Goal: Task Accomplishment & Management: Complete application form

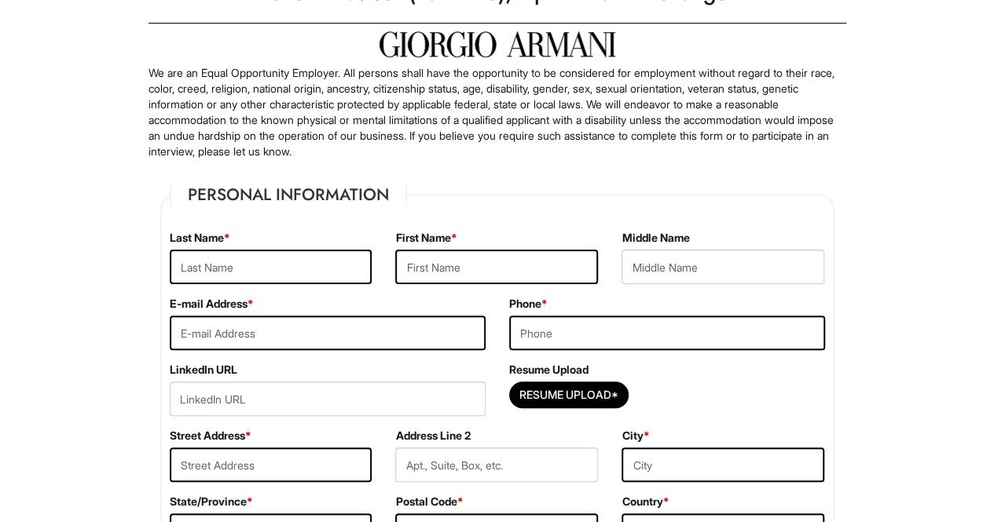
scroll to position [80, 0]
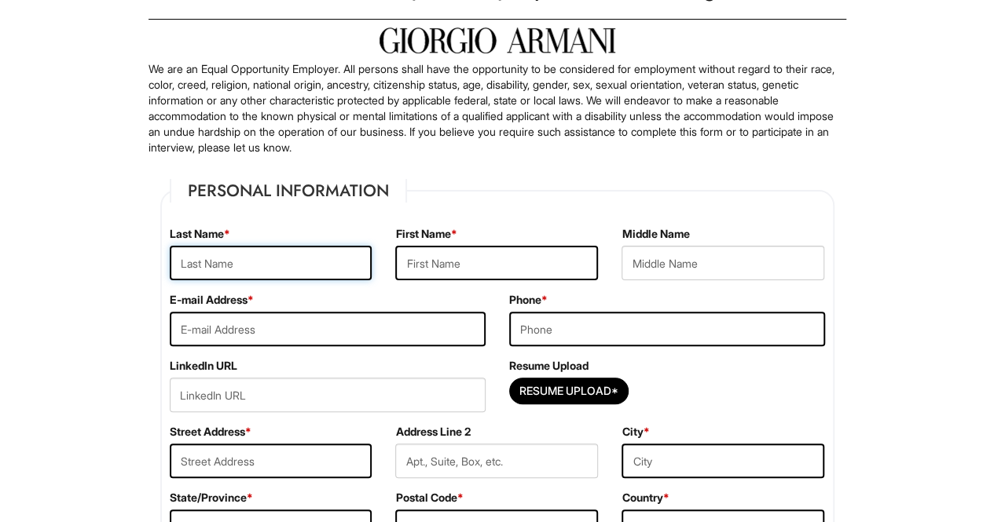
click at [222, 276] on input "text" at bounding box center [271, 263] width 203 height 35
type input "[PERSON_NAME]"
type input "Rivers"
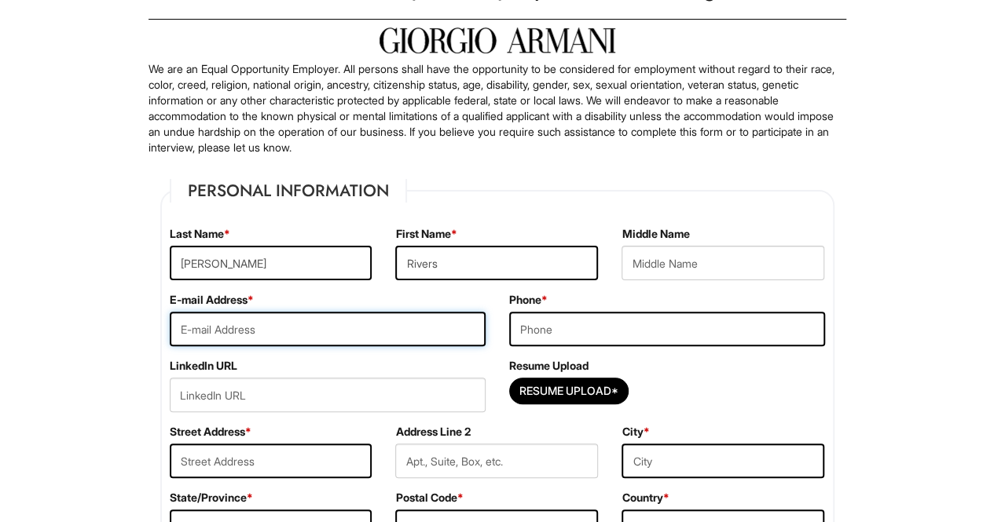
type input "[EMAIL_ADDRESS][PERSON_NAME][DOMAIN_NAME]"
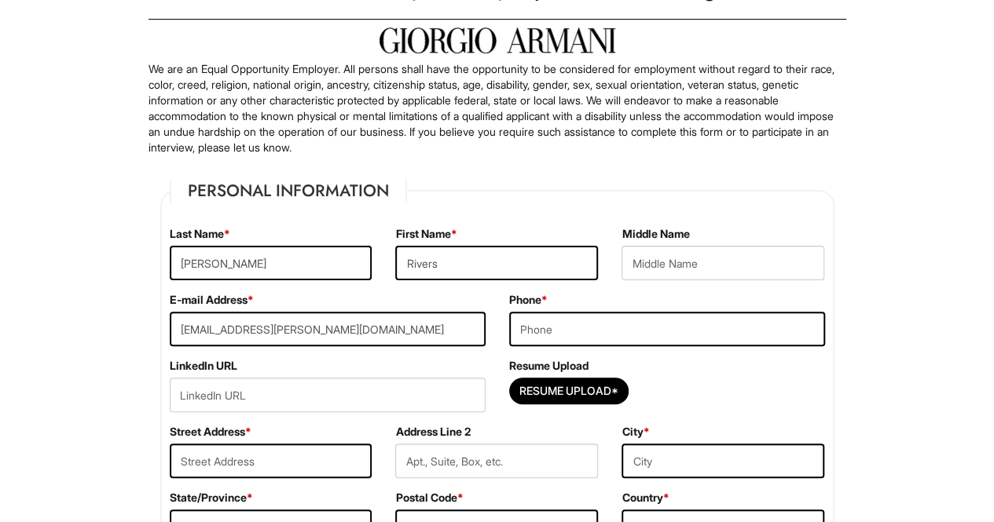
type input "8025855543"
type input "[STREET_ADDRESS]"
type input "Waitsfeild"
select select "VT"
type input "05673"
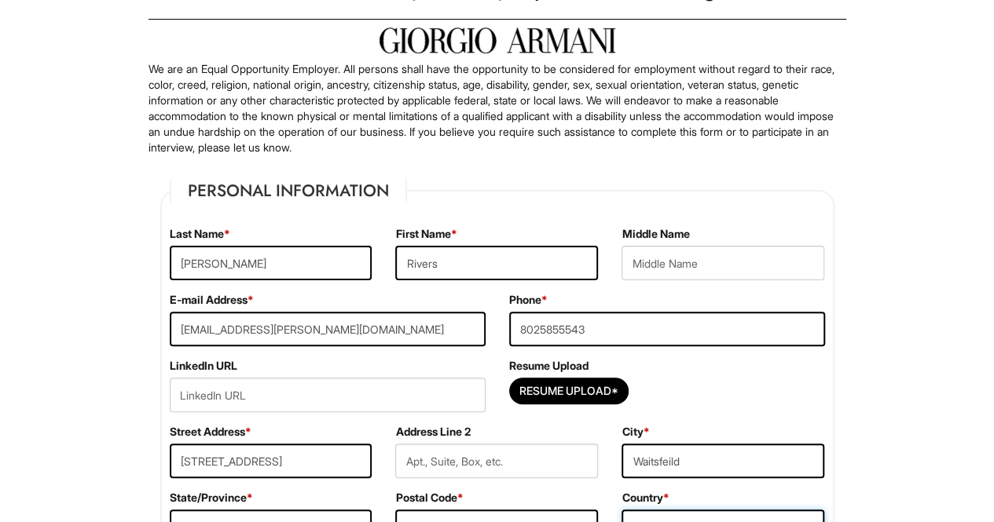
select select "[GEOGRAPHIC_DATA]"
click at [548, 390] on input "Resume Upload*" at bounding box center [569, 391] width 118 height 25
type input "C:\fakepath\September25Resume.pdf"
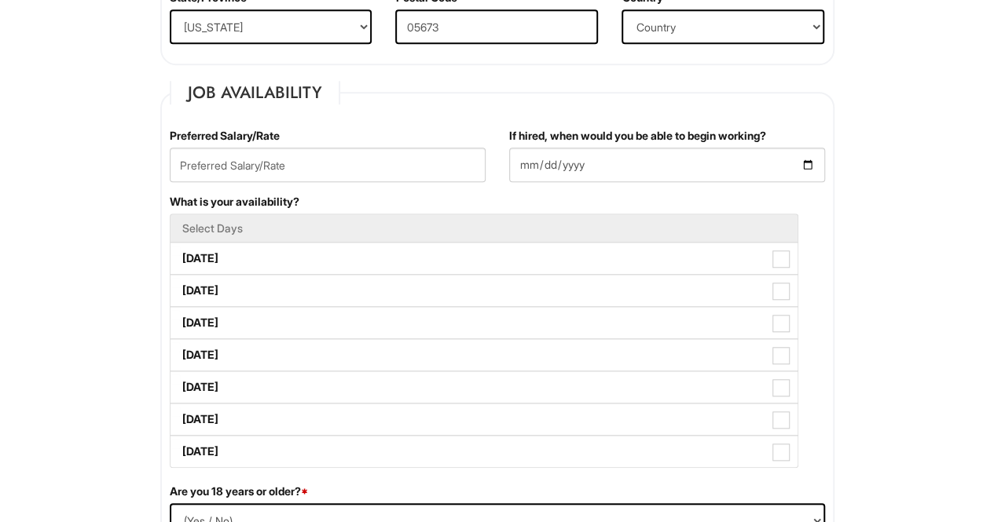
scroll to position [581, 0]
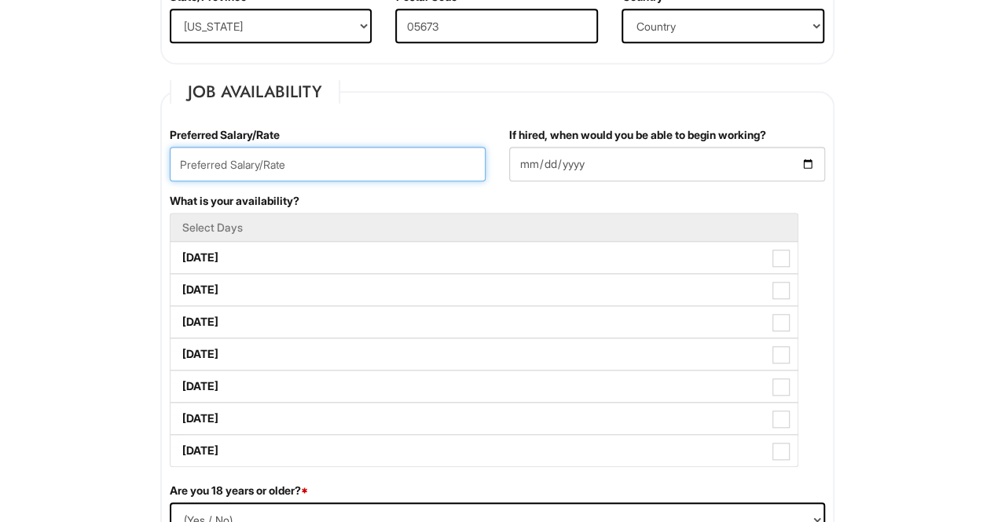
click at [328, 173] on input "text" at bounding box center [328, 164] width 316 height 35
type input "18"
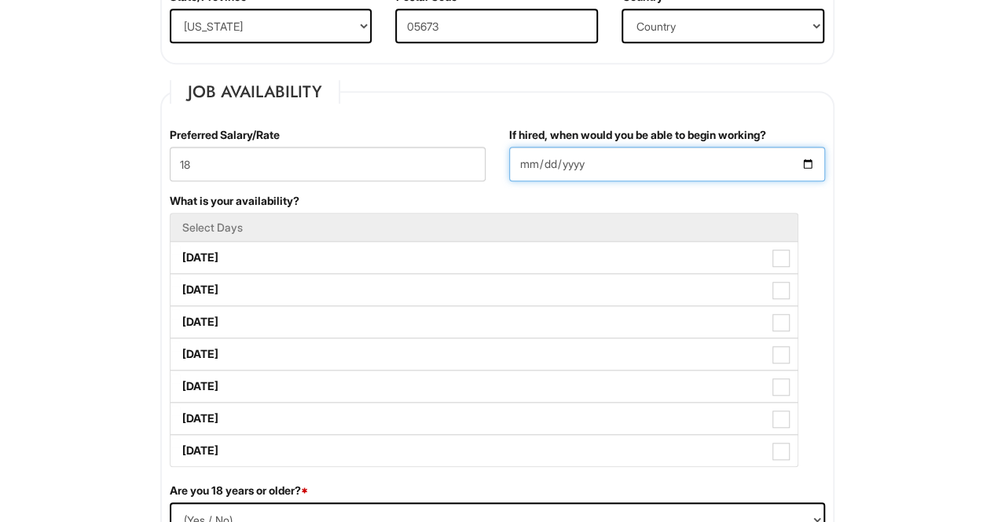
click at [803, 167] on input "If hired, when would you be able to begin working?" at bounding box center [667, 164] width 316 height 35
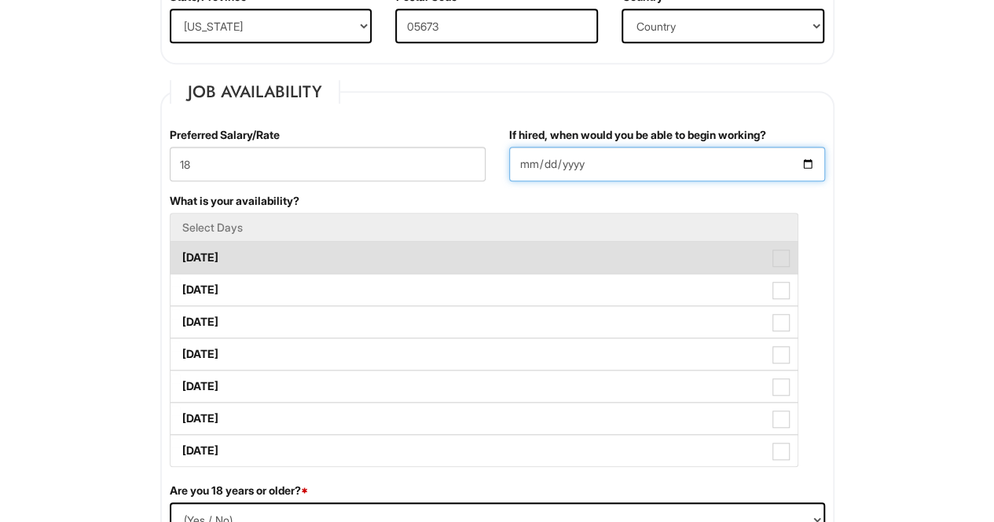
type input "[DATE]"
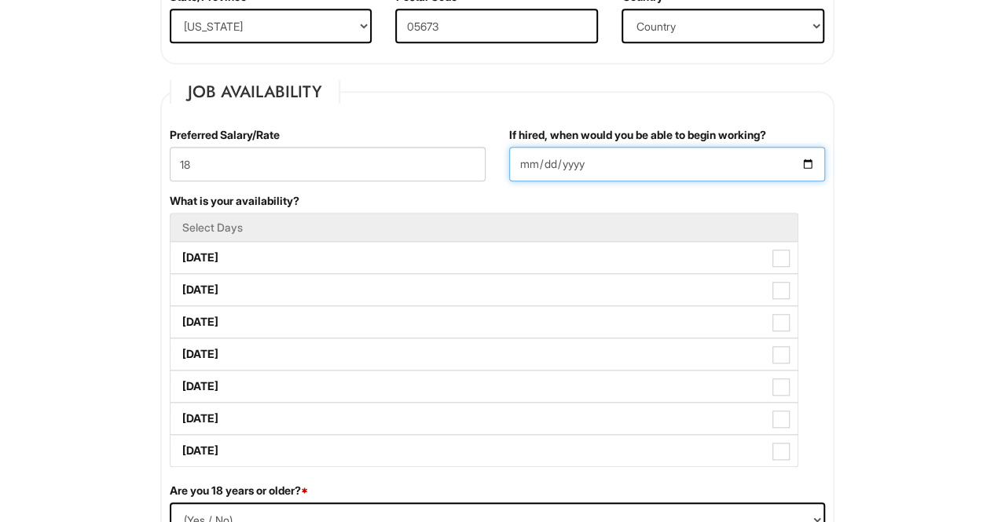
click at [801, 164] on input "[DATE]" at bounding box center [667, 164] width 316 height 35
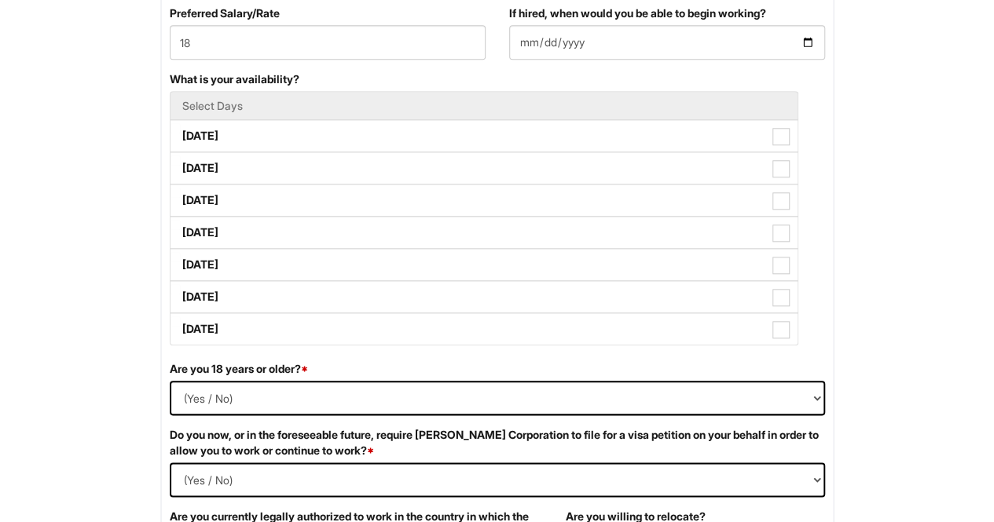
scroll to position [705, 0]
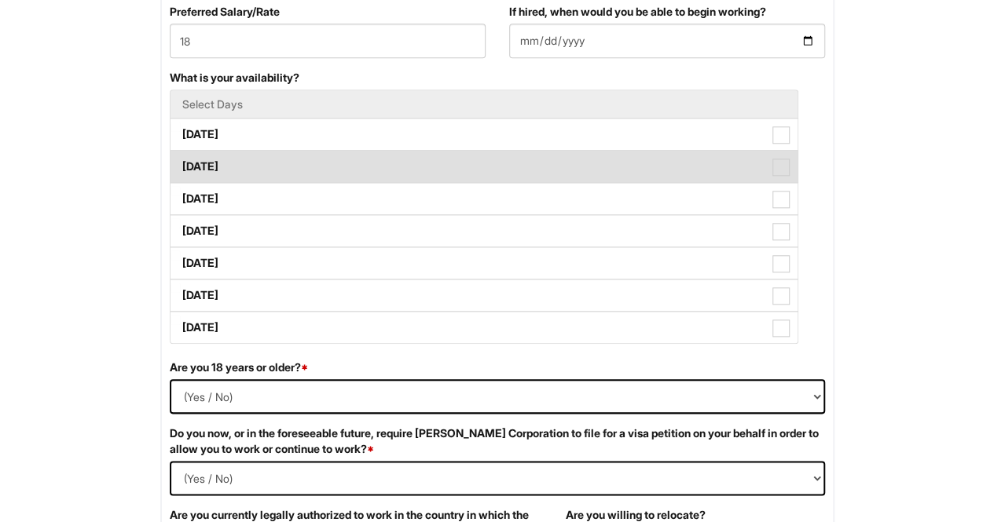
click at [778, 161] on span at bounding box center [780, 167] width 17 height 17
click at [181, 161] on Available_Tuesday "[DATE]" at bounding box center [175, 159] width 10 height 10
checkbox Available_Tuesday "true"
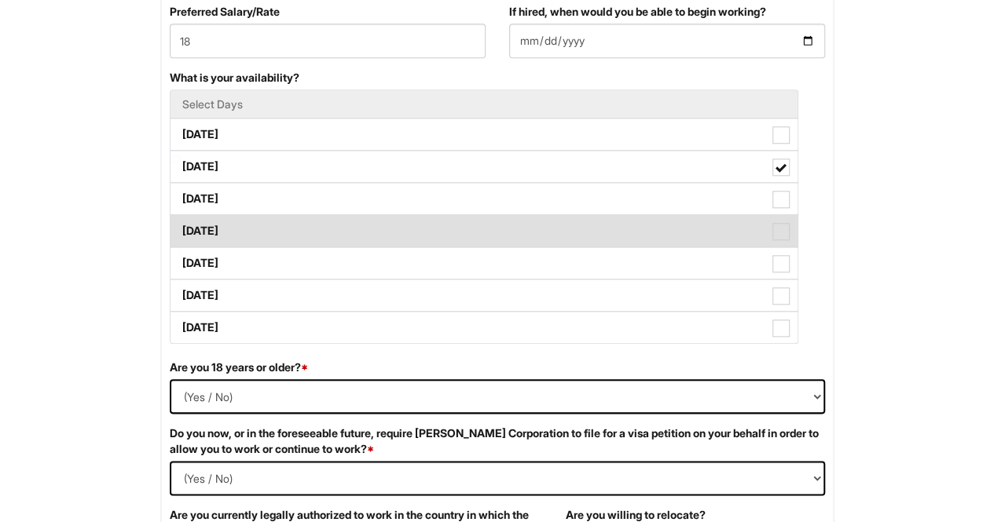
click at [782, 229] on span at bounding box center [780, 231] width 17 height 17
click at [181, 229] on Available_Thursday "[DATE]" at bounding box center [175, 223] width 10 height 10
checkbox Available_Thursday "true"
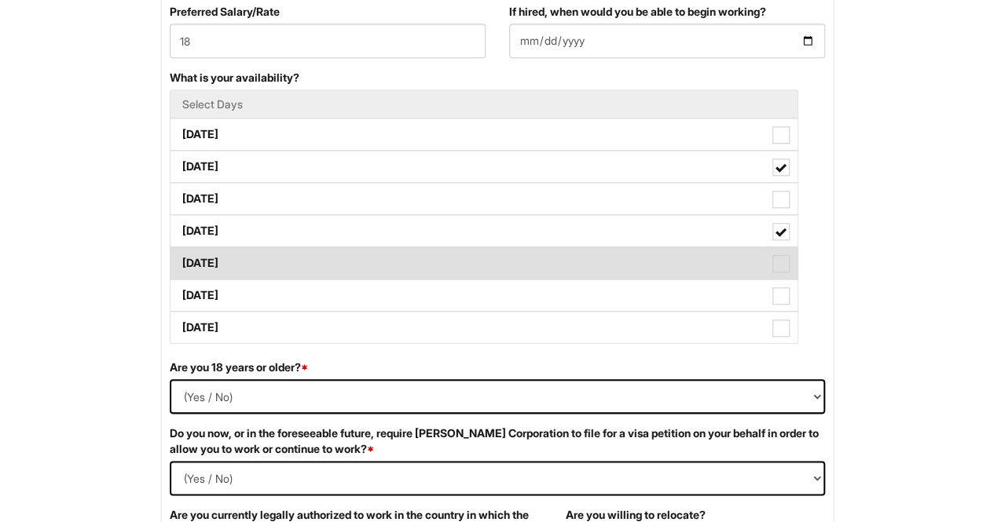
click at [782, 261] on span at bounding box center [780, 263] width 17 height 17
click at [181, 261] on Available_Friday "[DATE]" at bounding box center [175, 256] width 10 height 10
checkbox Available_Friday "true"
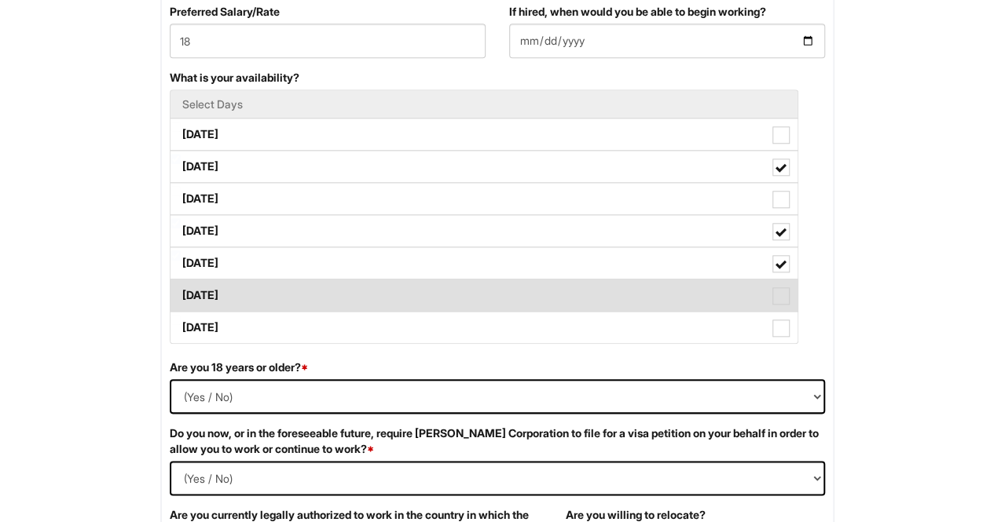
click at [775, 302] on label "[DATE]" at bounding box center [483, 295] width 627 height 31
click at [181, 293] on Available_Saturday "[DATE]" at bounding box center [175, 288] width 10 height 10
checkbox Available_Saturday "true"
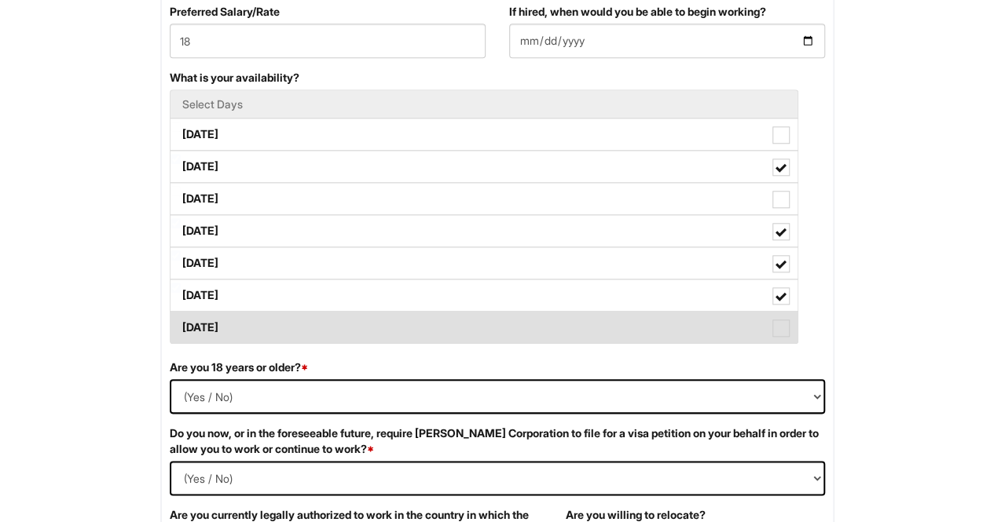
click at [775, 322] on span at bounding box center [780, 328] width 17 height 17
click at [181, 322] on Available_Sunday "[DATE]" at bounding box center [175, 320] width 10 height 10
checkbox Available_Sunday "true"
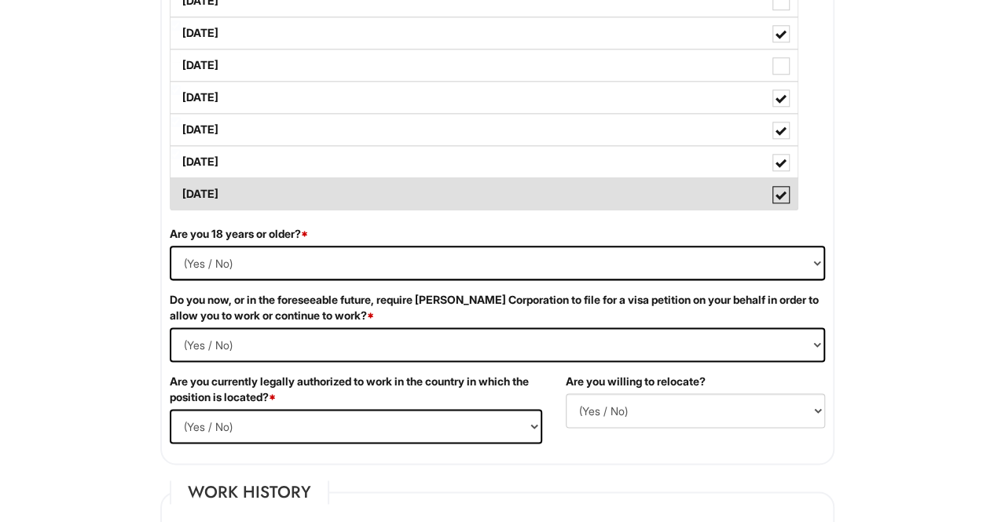
scroll to position [848, 0]
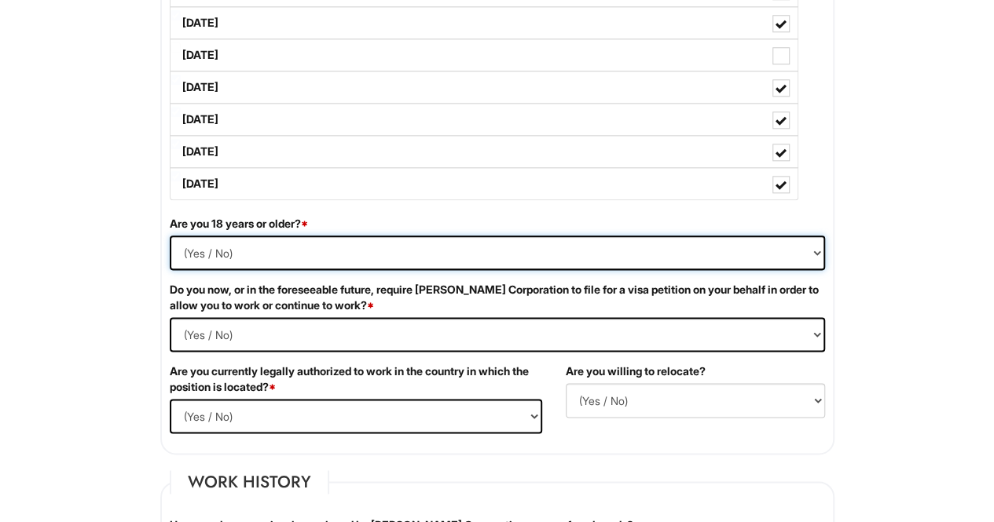
click at [613, 238] on select "(Yes / No) Yes No" at bounding box center [497, 253] width 655 height 35
select select "Yes"
click at [170, 236] on select "(Yes / No) Yes No" at bounding box center [497, 253] width 655 height 35
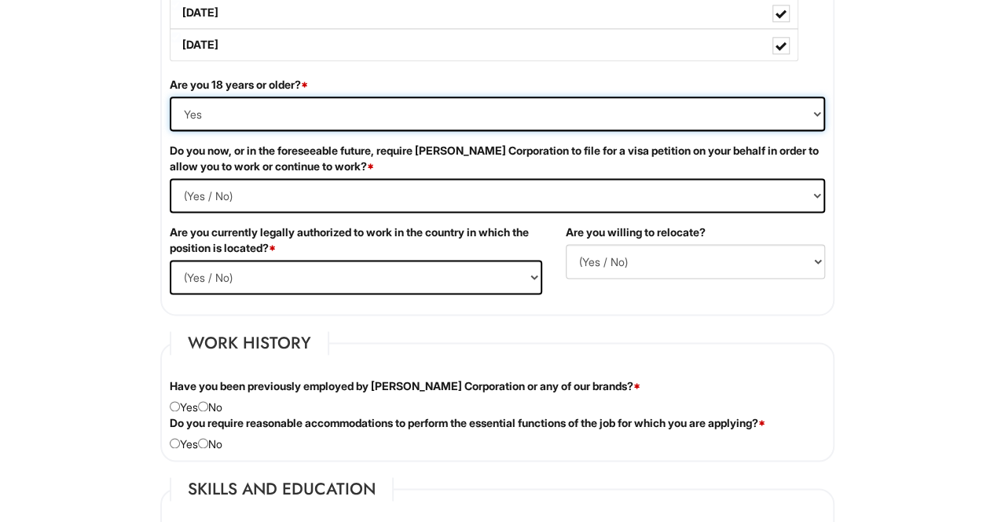
scroll to position [988, 0]
click at [346, 186] on Required "(Yes / No) Yes No" at bounding box center [497, 195] width 655 height 35
select Required "No"
click at [170, 178] on Required "(Yes / No) Yes No" at bounding box center [497, 195] width 655 height 35
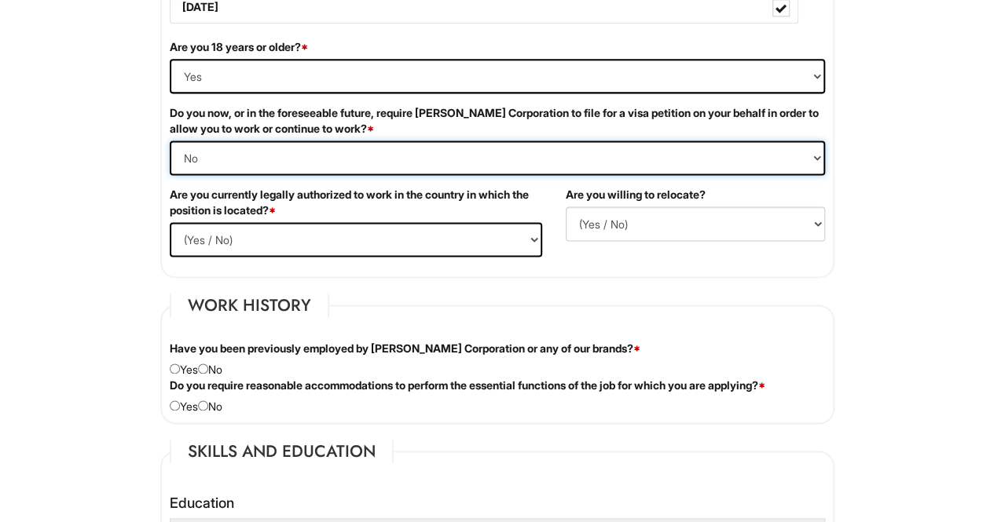
scroll to position [1026, 0]
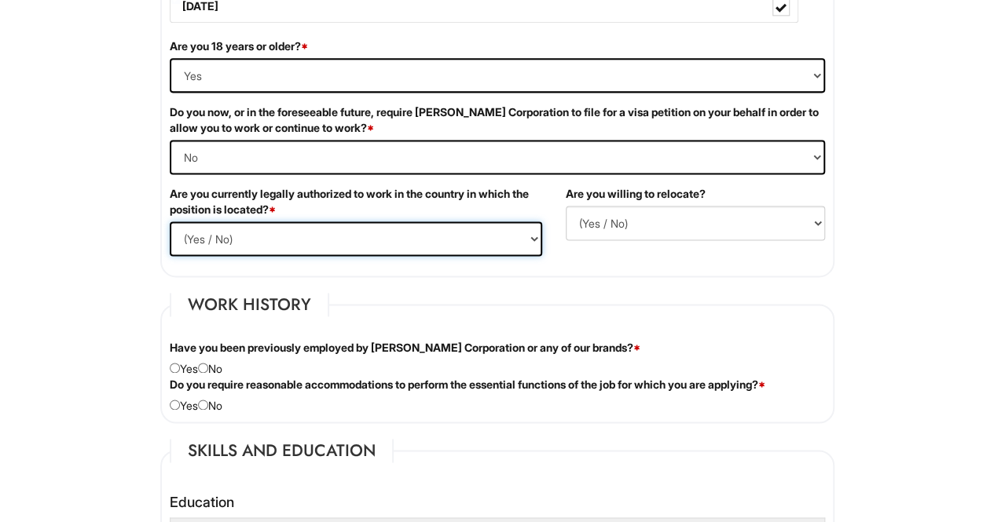
click at [317, 240] on select "(Yes / No) Yes No" at bounding box center [356, 239] width 372 height 35
select select "Yes"
click at [170, 222] on select "(Yes / No) Yes No" at bounding box center [356, 239] width 372 height 35
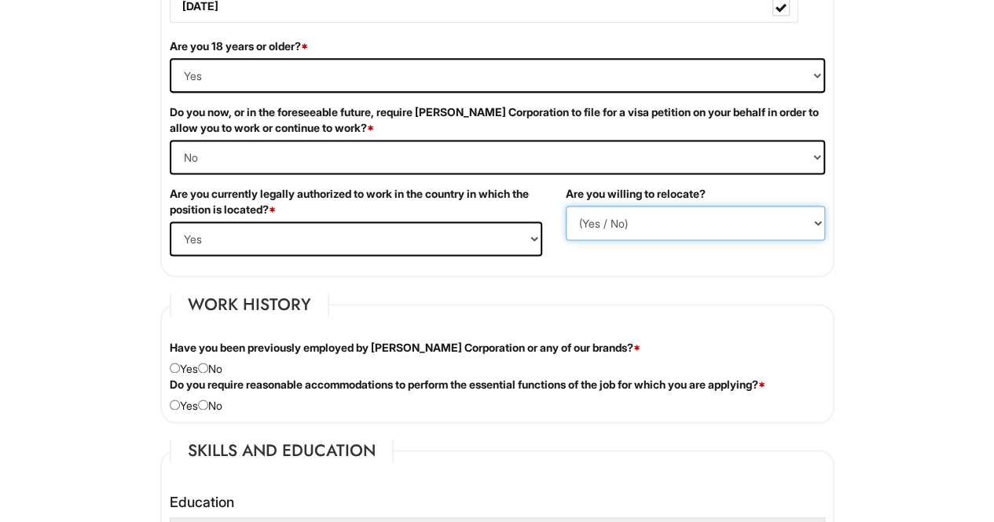
click at [589, 213] on select "(Yes / No) No Yes" at bounding box center [695, 223] width 259 height 35
select select "N"
click at [566, 206] on select "(Yes / No) No Yes" at bounding box center [695, 223] width 259 height 35
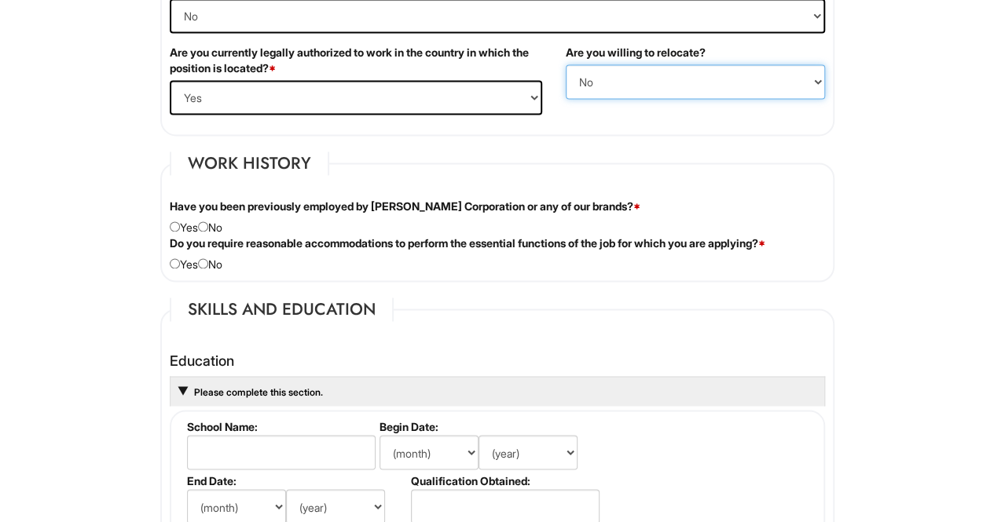
scroll to position [1169, 0]
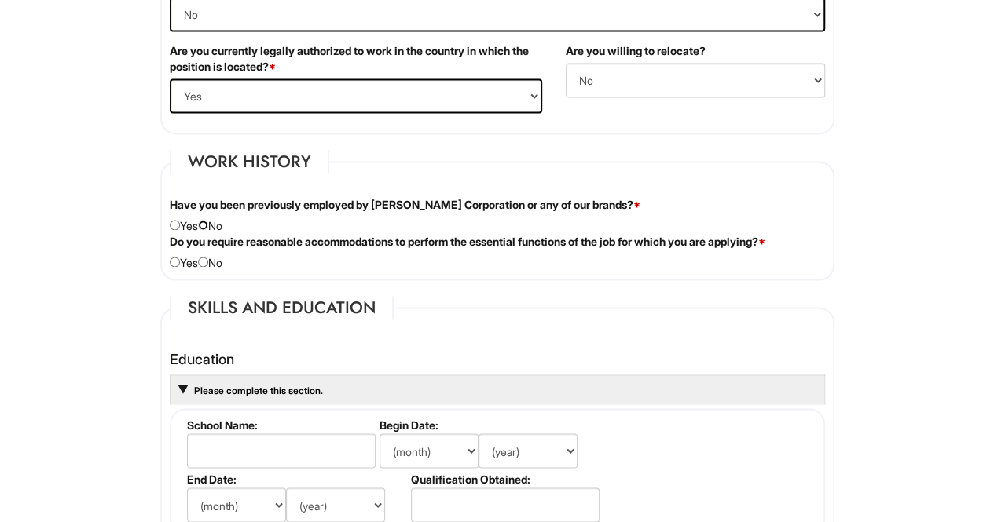
click at [207, 220] on input "radio" at bounding box center [203, 225] width 10 height 10
radio input "true"
click at [206, 259] on input "radio" at bounding box center [203, 262] width 10 height 10
radio input "true"
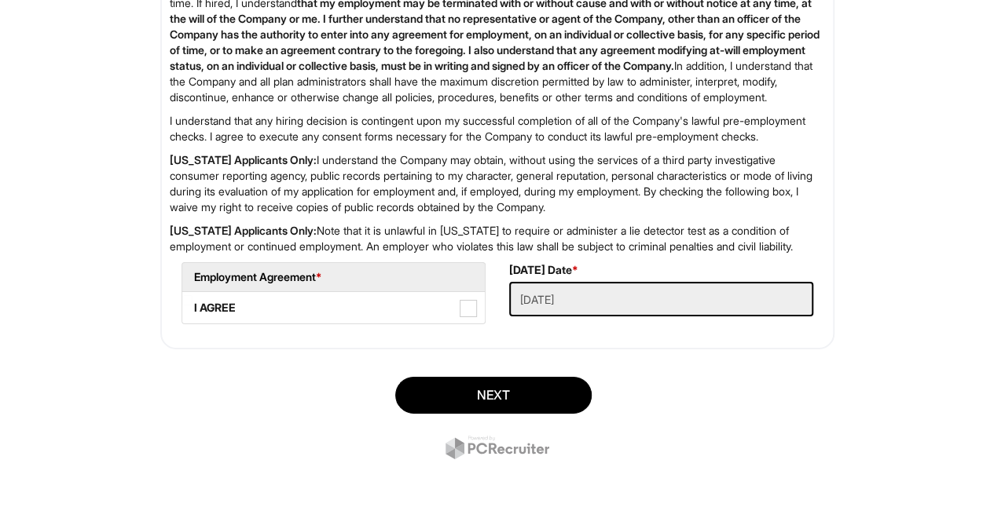
scroll to position [2602, 0]
click at [523, 310] on Applied "[DATE]" at bounding box center [661, 299] width 304 height 35
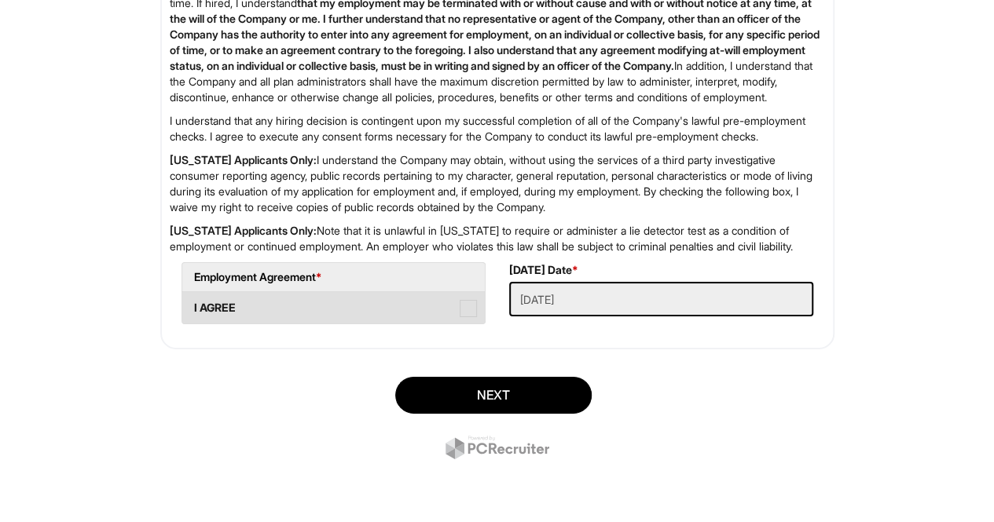
click at [467, 311] on span at bounding box center [468, 308] width 17 height 17
click at [192, 306] on AGREE "I AGREE" at bounding box center [187, 300] width 10 height 10
checkbox AGREE "true"
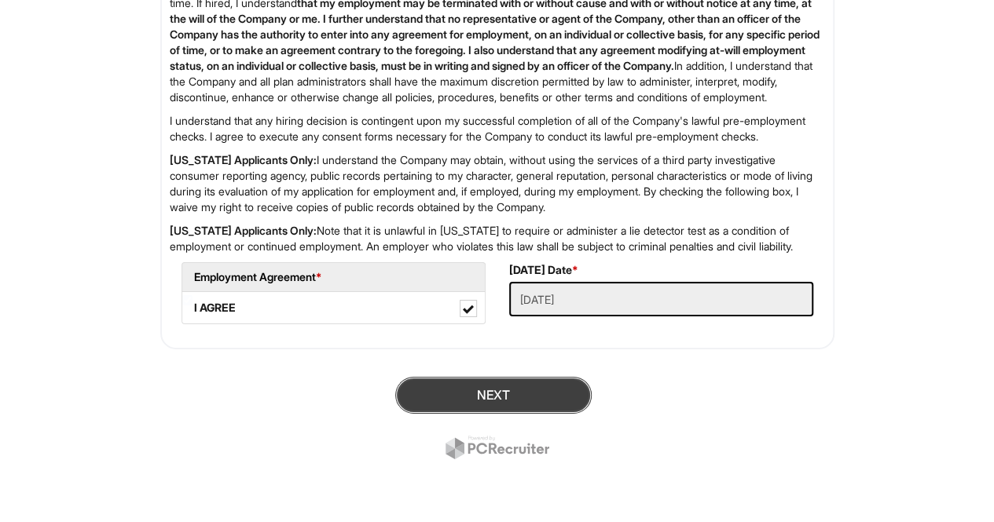
click at [483, 390] on button "Next" at bounding box center [493, 395] width 196 height 37
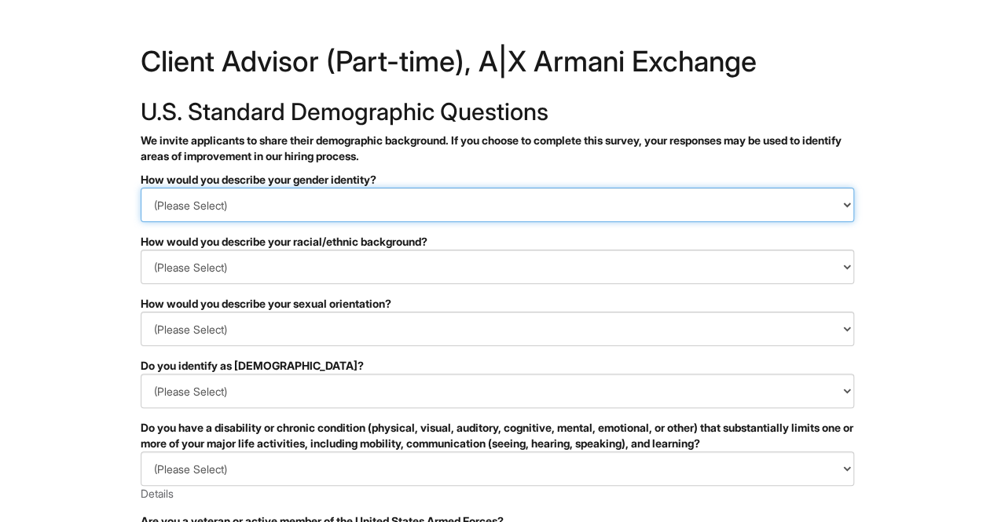
click at [267, 205] on select "(Please Select) Man Woman Non-binary I prefer to self-describe I don't wish to …" at bounding box center [497, 205] width 713 height 35
select select "Woman"
click at [141, 188] on select "(Please Select) Man Woman Non-binary I prefer to self-describe I don't wish to …" at bounding box center [497, 205] width 713 height 35
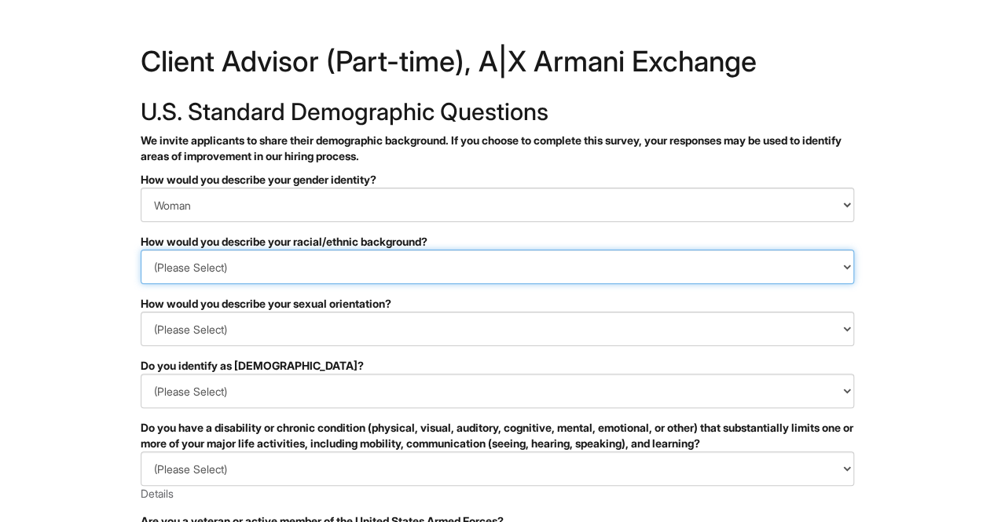
click at [218, 258] on select "(Please Select) Black or of African descent East Asian Hispanic, Latinx or of S…" at bounding box center [497, 267] width 713 height 35
select select "I prefer to self-describe"
click at [141, 250] on select "(Please Select) Black or of African descent East Asian Hispanic, Latinx or of S…" at bounding box center [497, 267] width 713 height 35
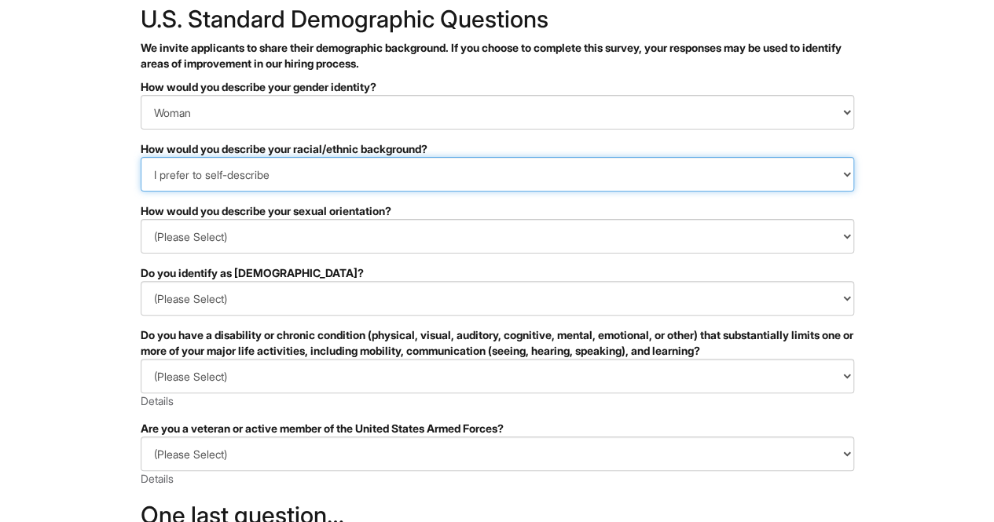
scroll to position [96, 0]
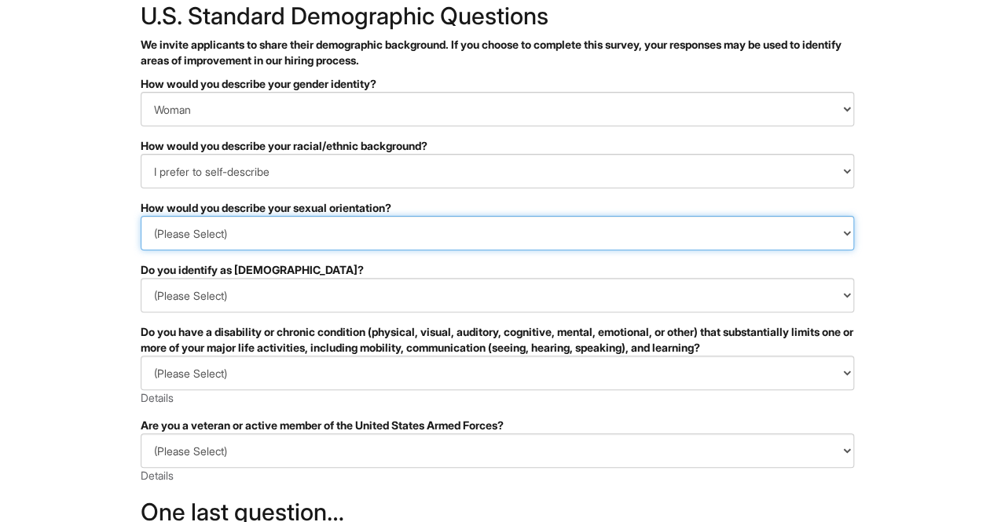
click at [270, 232] on select "(Please Select) Asexual Bisexual and/or pansexual Gay Heterosexual Lesbian Quee…" at bounding box center [497, 233] width 713 height 35
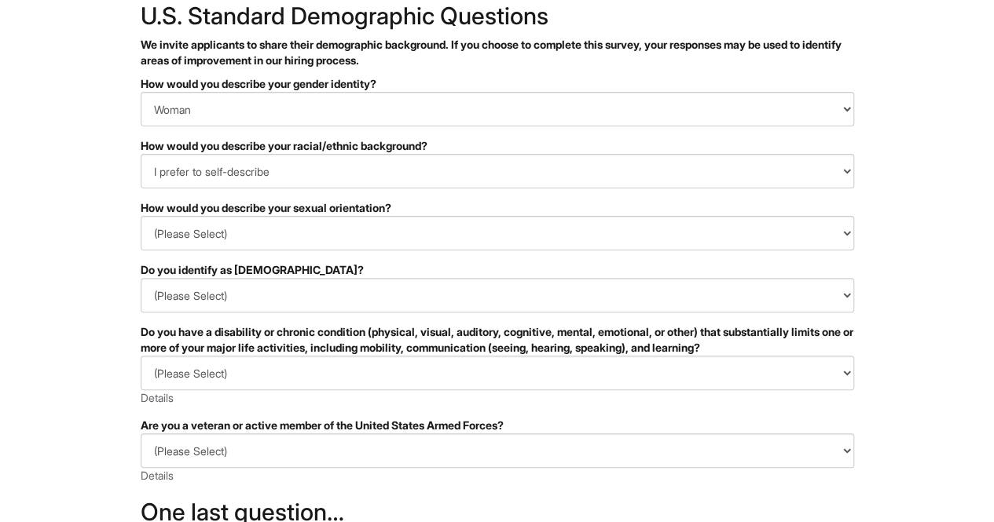
click at [117, 280] on html "&nbsp; ✔ 2 3 Client Advisor (Part-time), A|X Armani Exchange U.S. Standard Demo…" at bounding box center [497, 346] width 994 height 885
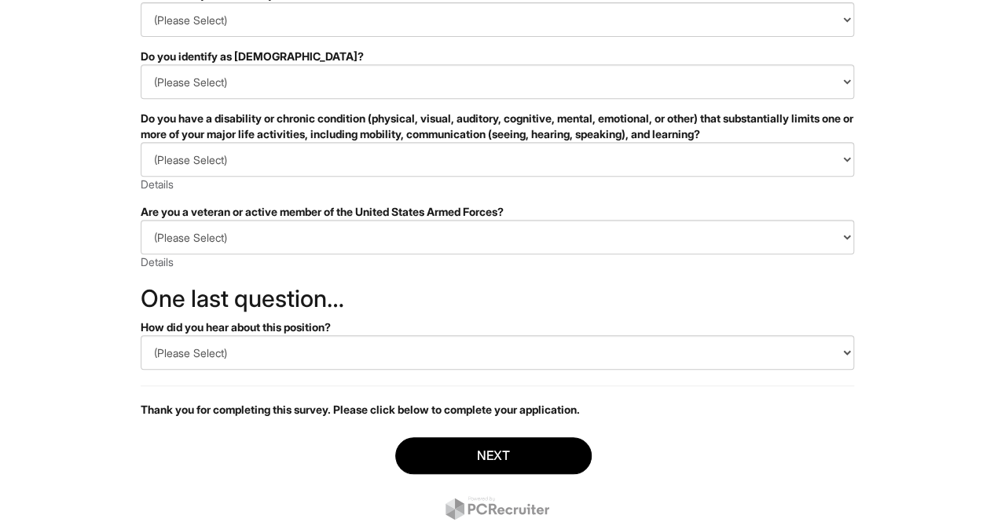
scroll to position [313, 0]
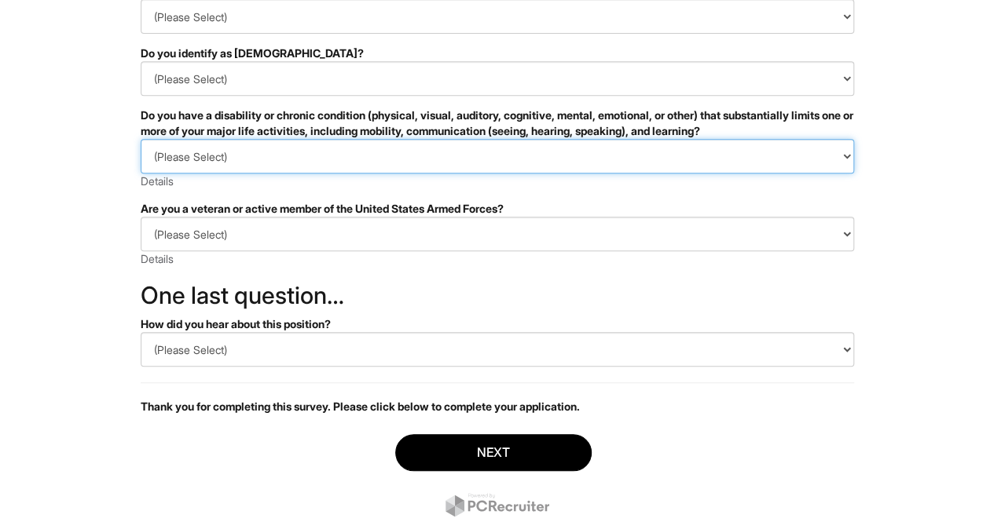
click at [212, 148] on select "(Please Select) YES, I HAVE A DISABILITY (or previously had a disability) NO, I…" at bounding box center [497, 156] width 713 height 35
select select "NO, I DON'T HAVE A DISABILITY"
click at [141, 139] on select "(Please Select) YES, I HAVE A DISABILITY (or previously had a disability) NO, I…" at bounding box center [497, 156] width 713 height 35
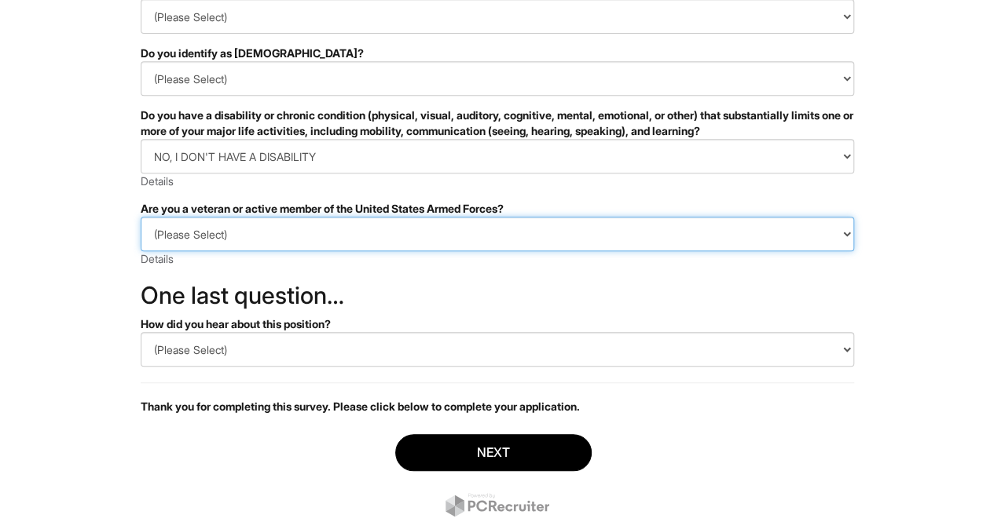
click at [173, 236] on select "(Please Select) I IDENTIFY AS ONE OR MORE OF THE CLASSIFICATIONS OF PROTECTED V…" at bounding box center [497, 234] width 713 height 35
select select "I AM NOT A PROTECTED VETERAN"
click at [141, 217] on select "(Please Select) I IDENTIFY AS ONE OR MORE OF THE CLASSIFICATIONS OF PROTECTED V…" at bounding box center [497, 234] width 713 height 35
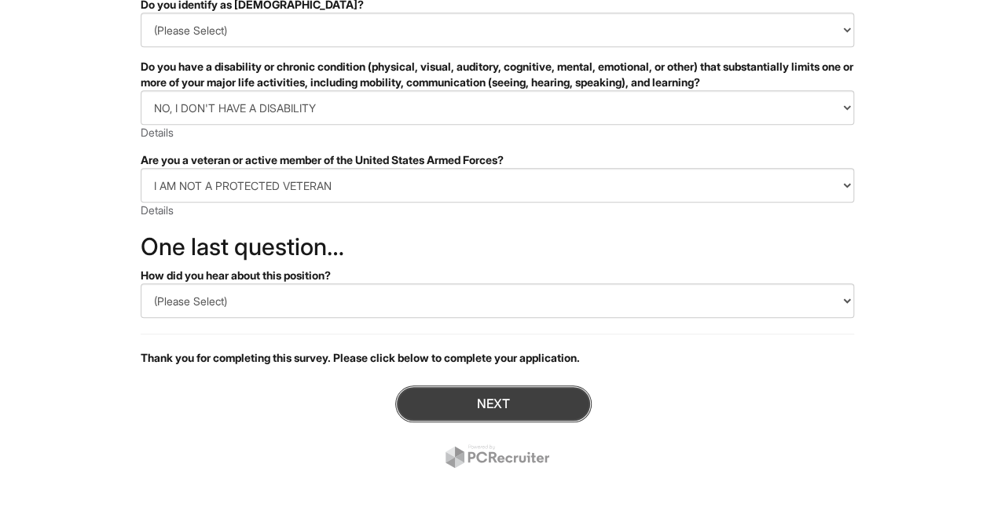
click at [449, 406] on button "Next" at bounding box center [493, 404] width 196 height 37
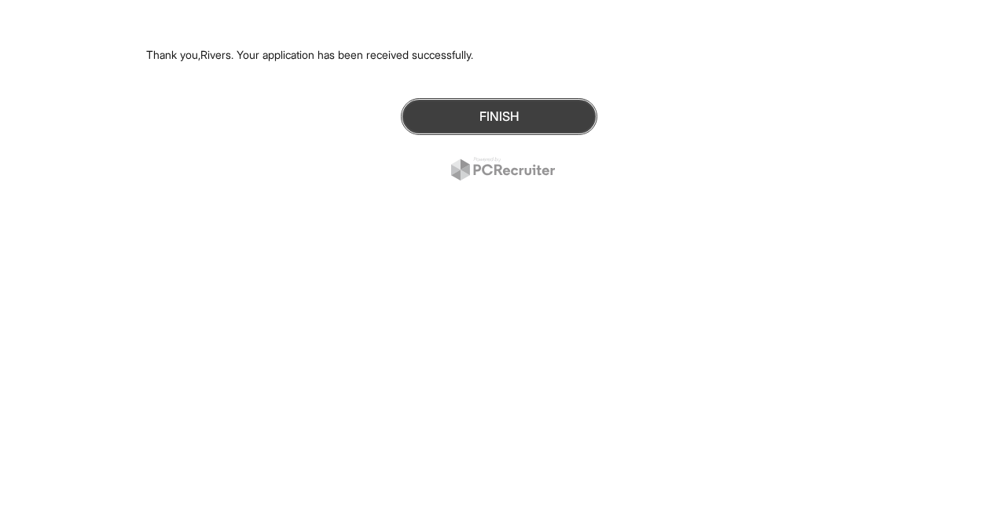
click at [504, 115] on button "Finish" at bounding box center [499, 116] width 196 height 37
